Goal: Obtain resource: Download file/media

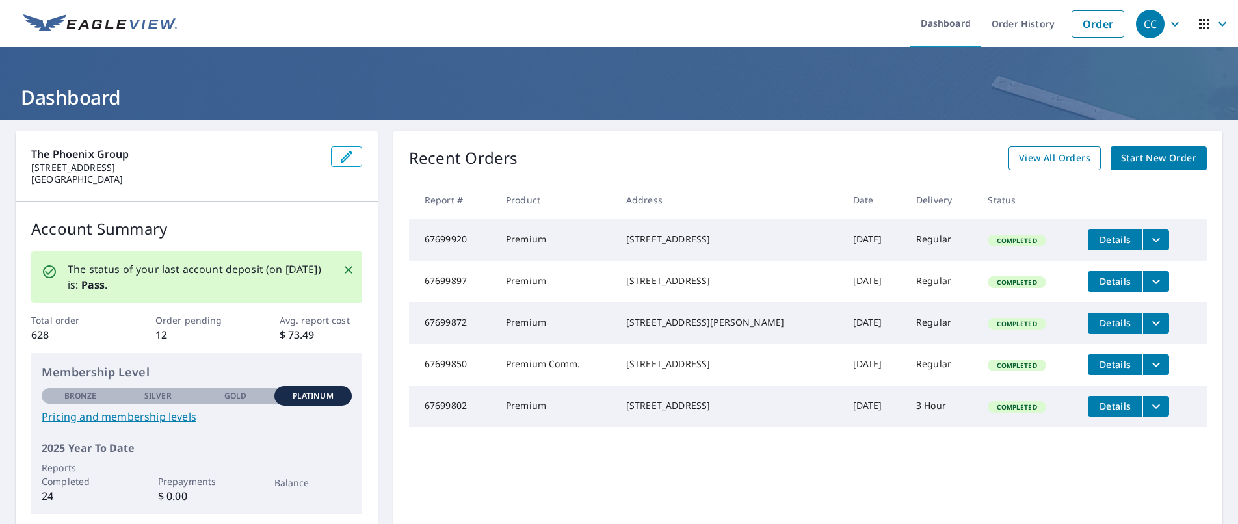
click at [1078, 160] on span "View All Orders" at bounding box center [1055, 158] width 72 height 16
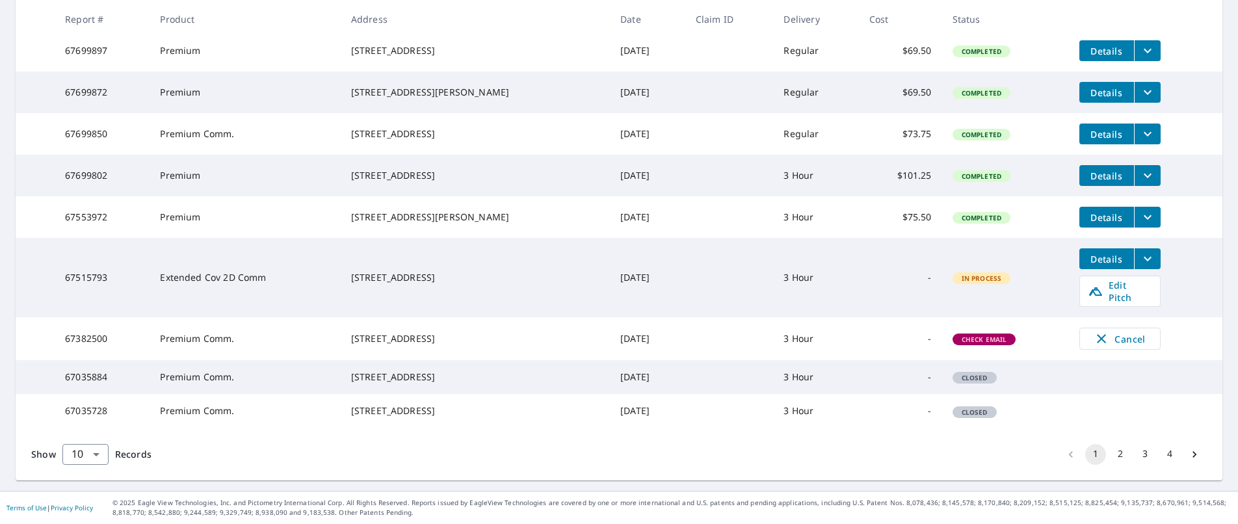
scroll to position [351, 0]
click at [93, 456] on body "CC CC Dashboard Order History Order CC Dashboard / Order History Order History …" at bounding box center [619, 262] width 1238 height 524
click at [87, 448] on li "25" at bounding box center [85, 449] width 46 height 23
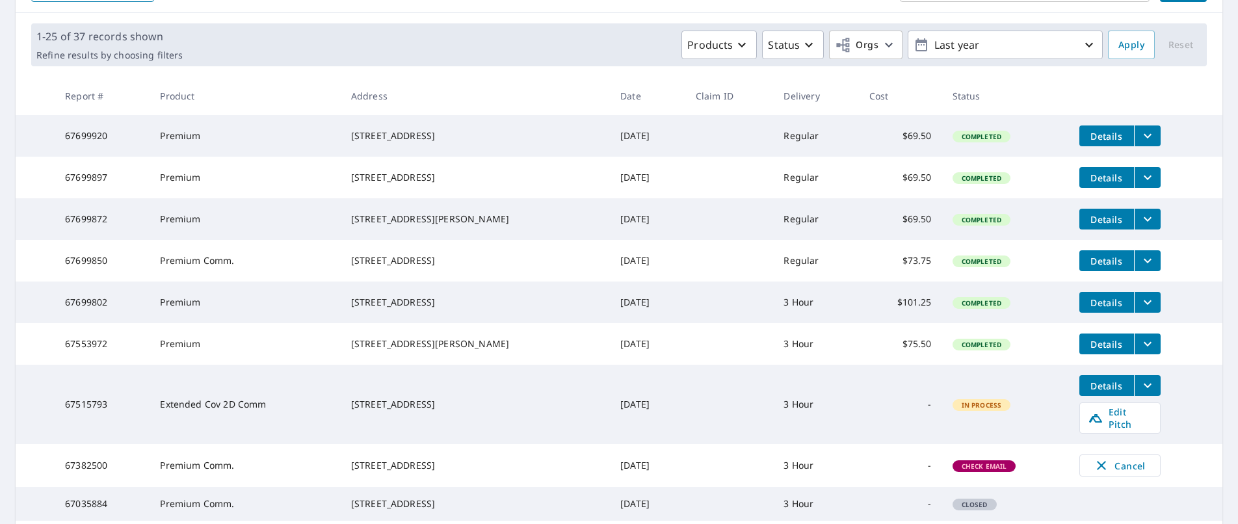
scroll to position [177, 0]
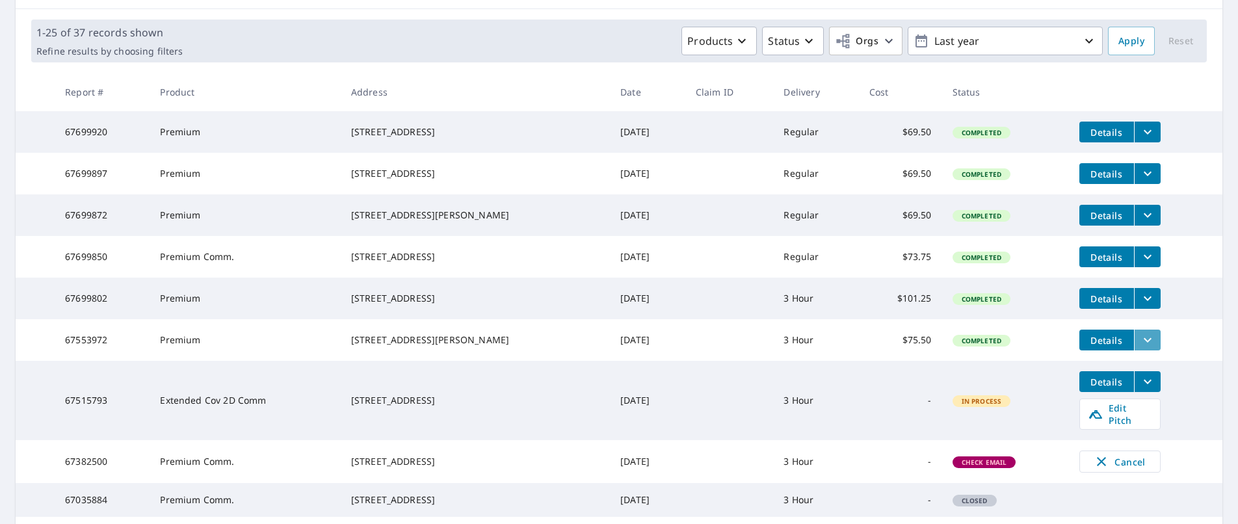
click at [1144, 348] on icon "filesDropdownBtn-67553972" at bounding box center [1148, 340] width 16 height 16
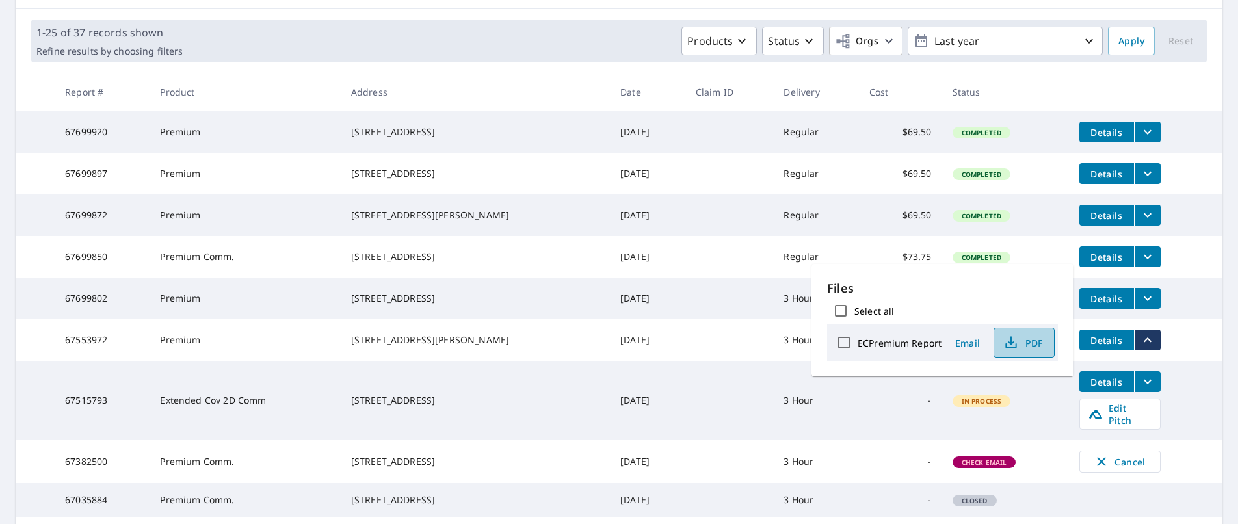
click at [1033, 349] on span "PDF" at bounding box center [1023, 343] width 42 height 16
